Goal: Information Seeking & Learning: Understand process/instructions

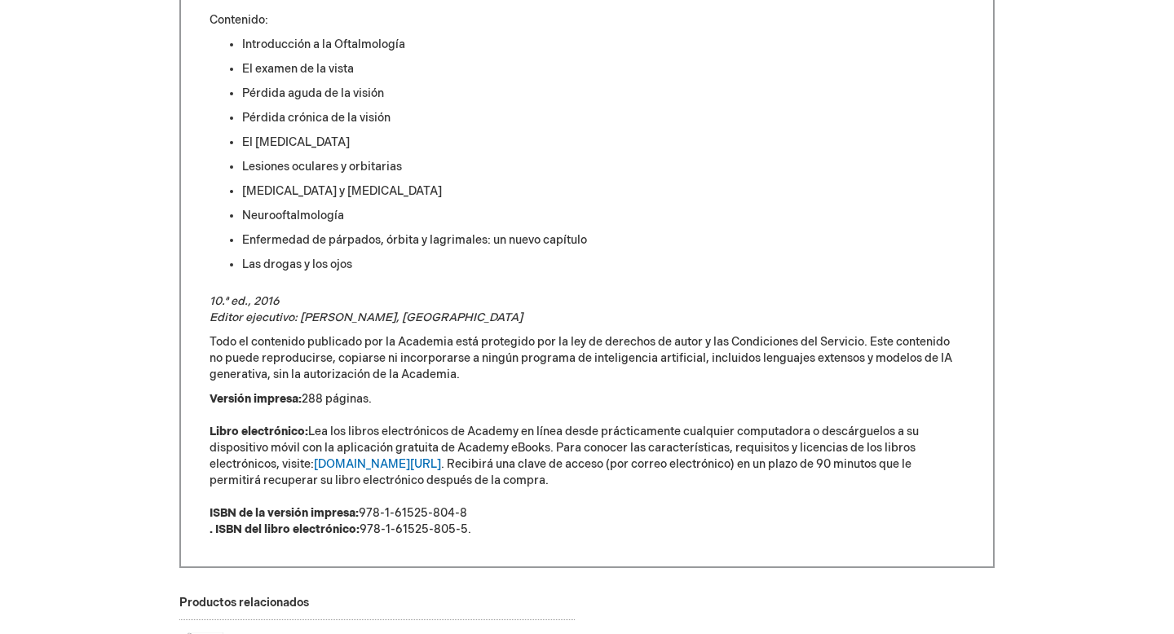
scroll to position [1031, 0]
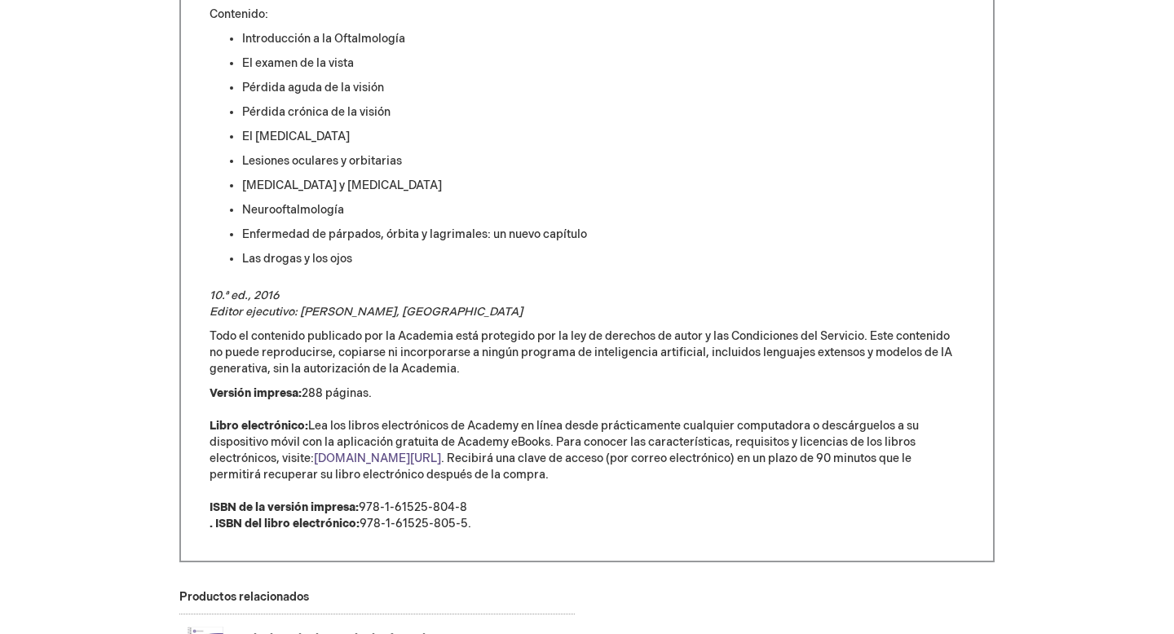
click at [373, 459] on font "[DOMAIN_NAME][URL]" at bounding box center [377, 459] width 127 height 14
